Goal: Information Seeking & Learning: Check status

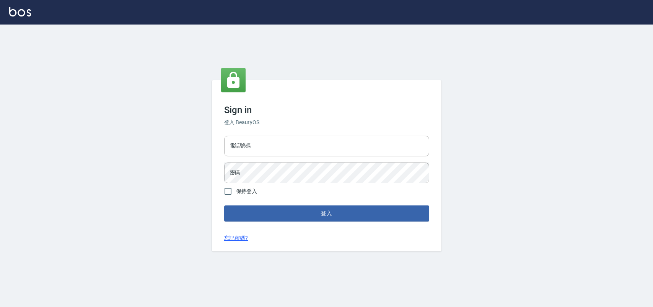
click at [299, 145] on input "電話號碼" at bounding box center [326, 146] width 205 height 21
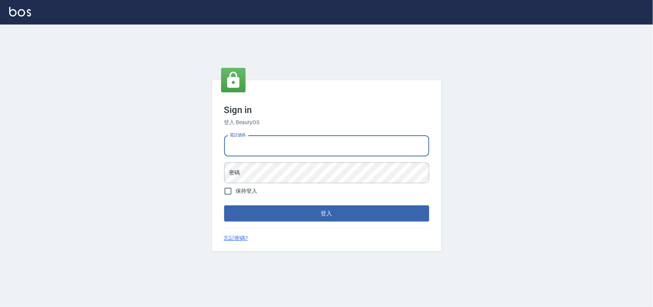
type input "0985335300"
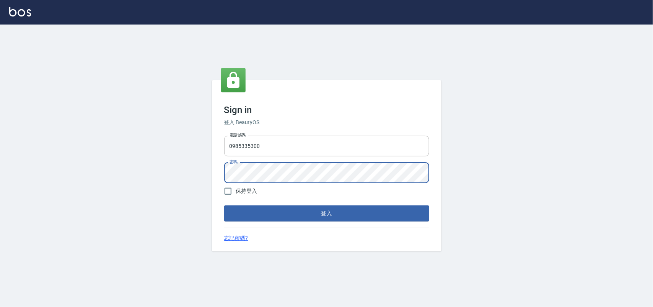
click at [224, 205] on button "登入" at bounding box center [326, 213] width 205 height 16
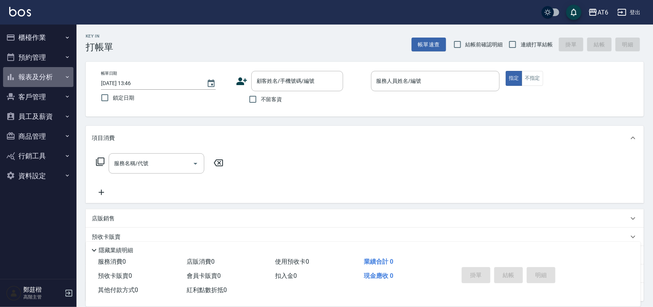
click at [33, 75] on button "報表及分析" at bounding box center [38, 77] width 70 height 20
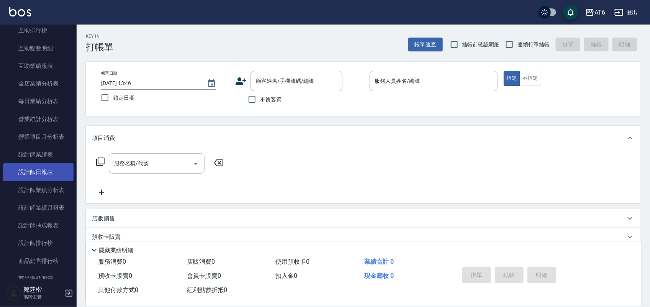
scroll to position [239, 0]
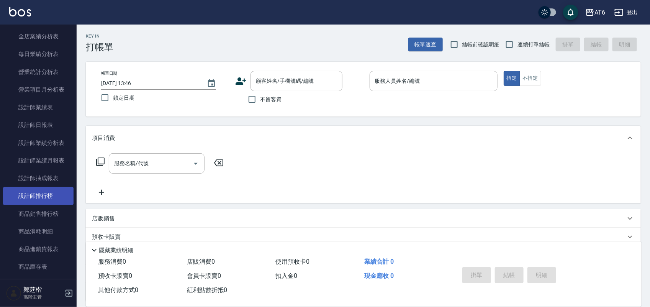
click at [43, 193] on link "設計師排行榜" at bounding box center [38, 196] width 70 height 18
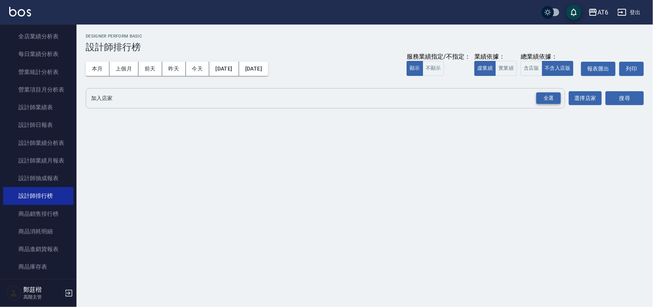
click at [554, 100] on div "全選" at bounding box center [549, 98] width 24 height 12
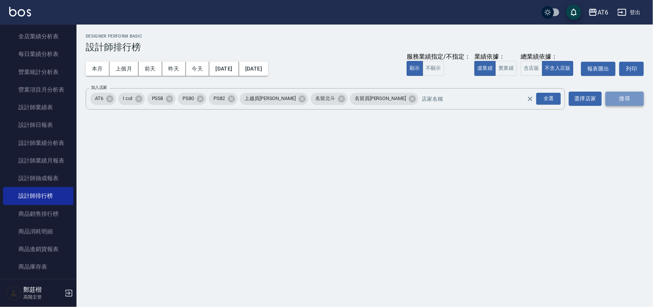
click at [627, 95] on button "搜尋" at bounding box center [625, 98] width 38 height 14
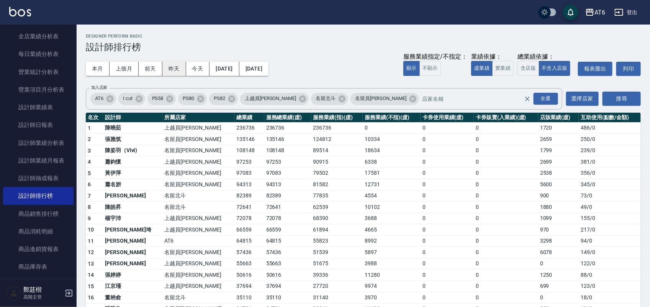
click at [174, 72] on button "昨天" at bounding box center [174, 69] width 24 height 14
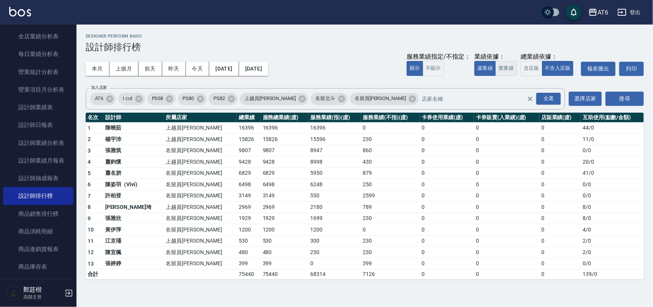
click at [506, 66] on button "實業績" at bounding box center [506, 68] width 21 height 15
click at [99, 70] on button "本月" at bounding box center [98, 69] width 24 height 14
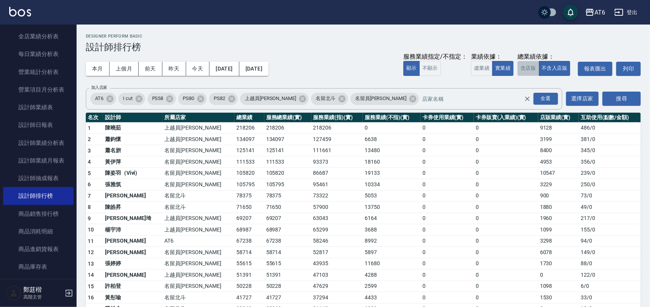
click at [519, 63] on button "含店販" at bounding box center [527, 68] width 21 height 15
